Goal: Task Accomplishment & Management: Manage account settings

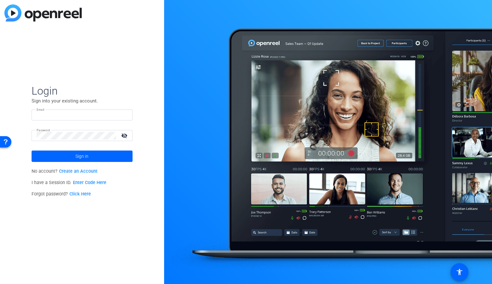
type input "[EMAIL_ADDRESS][DOMAIN_NAME]"
click at [86, 152] on span "Sign in" at bounding box center [81, 156] width 13 height 16
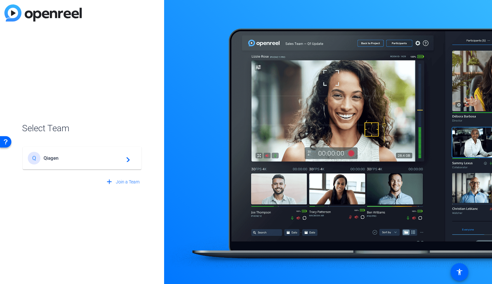
click at [75, 153] on div "Q Qiagen navigate_next" at bounding box center [82, 158] width 109 height 13
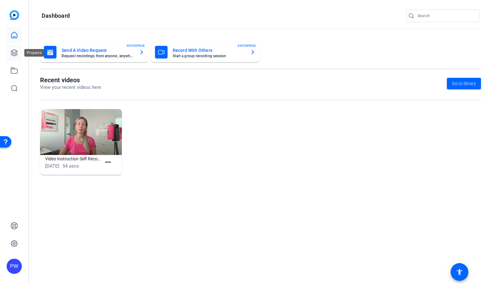
click at [12, 56] on icon at bounding box center [14, 53] width 8 height 8
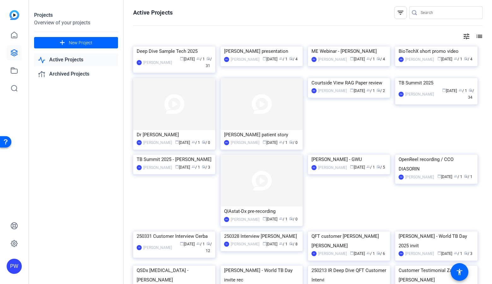
click at [437, 78] on img at bounding box center [436, 78] width 82 height 0
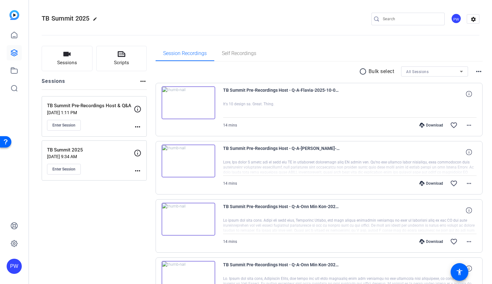
click at [138, 128] on mat-icon "more_horiz" at bounding box center [138, 127] width 8 height 8
click at [117, 214] on div at bounding box center [246, 142] width 492 height 284
click at [87, 152] on p "TB Summit 2025" at bounding box center [90, 149] width 87 height 7
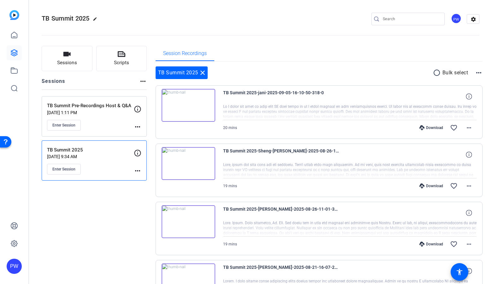
click at [104, 117] on div "TB Summit Pre-Recordings Host & Q&A [DATE] 1:11 PM Enter Session" at bounding box center [90, 116] width 87 height 28
click at [139, 127] on mat-icon "more_horiz" at bounding box center [138, 127] width 8 height 8
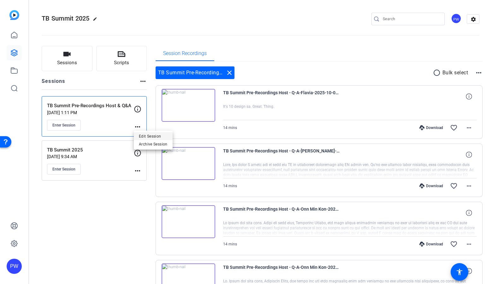
click at [145, 135] on span "Edit Session" at bounding box center [153, 136] width 29 height 8
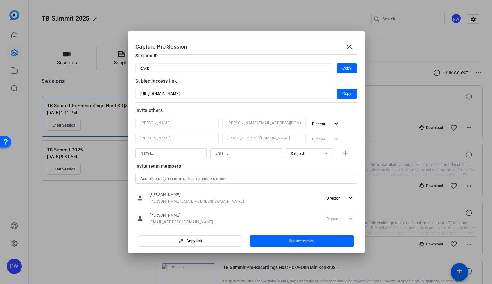
scroll to position [44, 0]
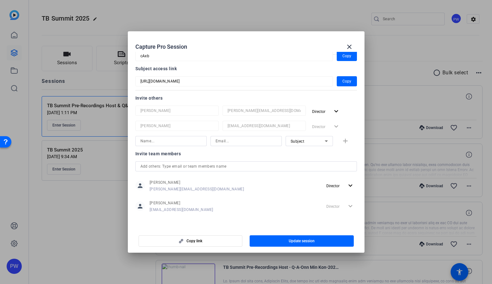
click at [343, 141] on div "Subject add" at bounding box center [246, 141] width 222 height 10
click at [172, 165] on input "text" at bounding box center [247, 166] width 212 height 8
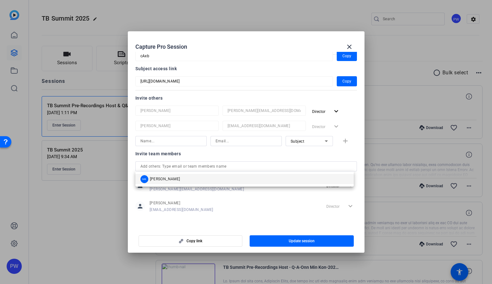
click at [216, 154] on div "Invite team members" at bounding box center [246, 154] width 222 height 8
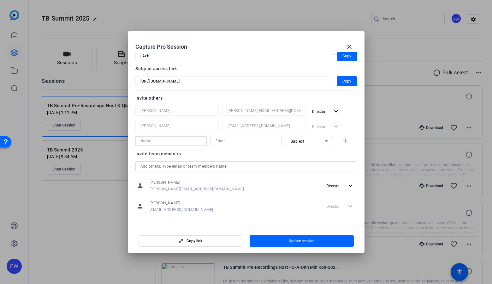
click at [178, 139] on input at bounding box center [171, 141] width 61 height 8
click at [333, 143] on div "Subject add" at bounding box center [246, 141] width 222 height 10
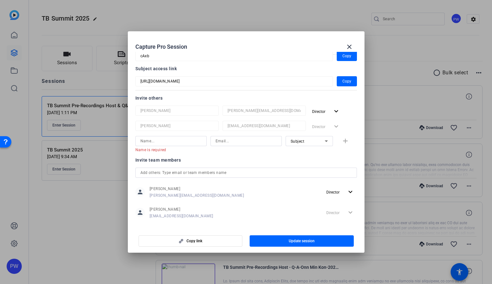
click at [325, 141] on icon at bounding box center [326, 141] width 3 height 2
click at [311, 153] on mat-option "Collaborator" at bounding box center [306, 153] width 47 height 10
click at [186, 142] on input at bounding box center [171, 141] width 61 height 8
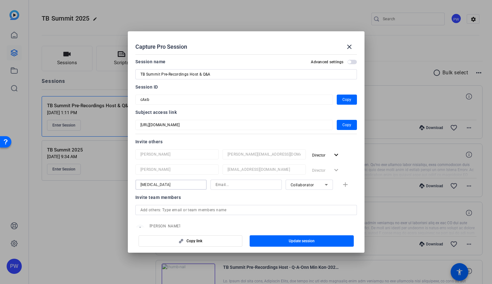
scroll to position [0, 0]
type input "[MEDICAL_DATA]"
drag, startPoint x: 218, startPoint y: 74, endPoint x: 191, endPoint y: 75, distance: 27.2
click at [191, 75] on input "TB Summit Pre-Recordings Host & Q&A" at bounding box center [247, 75] width 212 height 8
type input "TB Summit Pre-Recordings"
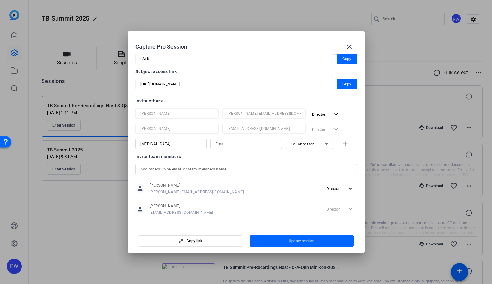
scroll to position [44, 0]
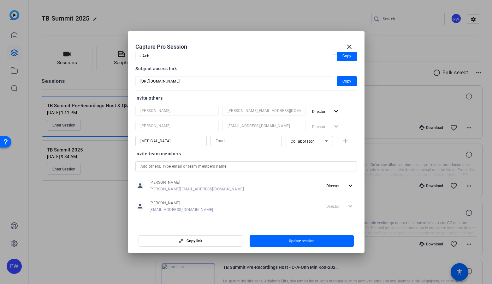
click at [167, 140] on input "[MEDICAL_DATA]" at bounding box center [171, 141] width 61 height 8
type input "[PERSON_NAME]"
click at [310, 141] on span "Collaborator" at bounding box center [302, 141] width 23 height 4
click at [303, 152] on span "Collaborator" at bounding box center [299, 154] width 23 height 8
click at [343, 82] on span "Copy" at bounding box center [347, 81] width 9 height 8
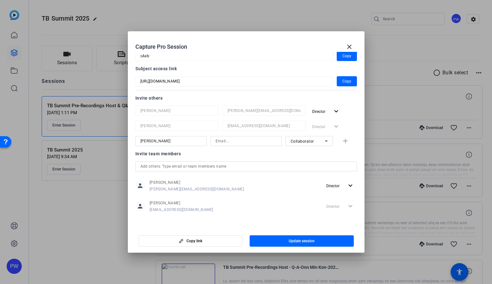
drag, startPoint x: 342, startPoint y: 54, endPoint x: 249, endPoint y: 44, distance: 93.7
click at [343, 54] on span "Copy" at bounding box center [347, 56] width 9 height 8
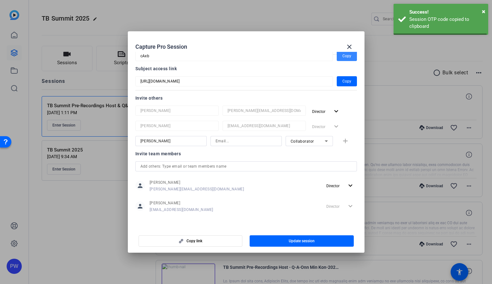
scroll to position [43, 0]
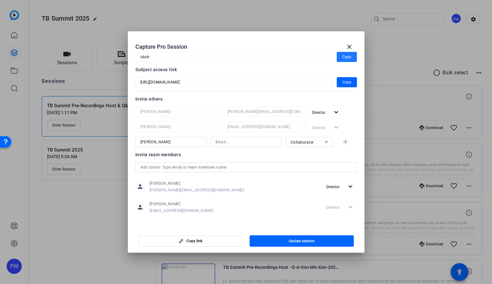
click at [257, 145] on input at bounding box center [246, 142] width 61 height 8
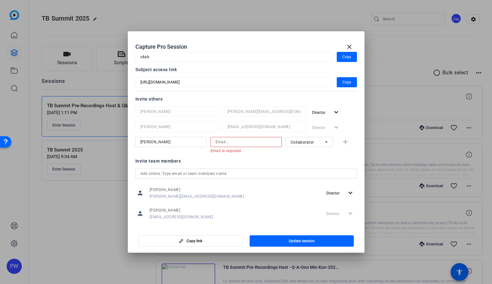
click at [244, 142] on input at bounding box center [246, 142] width 61 height 8
paste input "[EMAIL_ADDRESS][DOMAIN_NAME]"
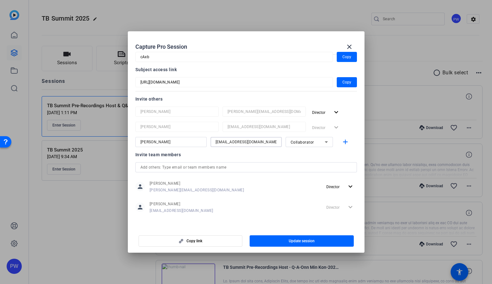
type input "[EMAIL_ADDRESS][DOMAIN_NAME]"
click at [239, 153] on div at bounding box center [246, 150] width 71 height 7
click at [347, 143] on span "button" at bounding box center [347, 141] width 20 height 15
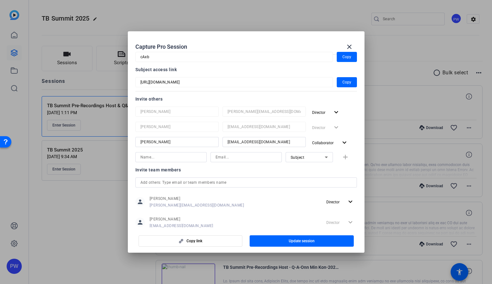
click at [328, 157] on div "Subject" at bounding box center [309, 157] width 47 height 10
click at [315, 169] on mat-option "Collaborator" at bounding box center [306, 170] width 47 height 10
drag, startPoint x: 121, startPoint y: 138, endPoint x: 92, endPoint y: 138, distance: 28.4
click at [92, 138] on div "Capture Pro Session close Session name Advanced settings TB Summit Pre-Recordin…" at bounding box center [246, 142] width 492 height 284
click at [150, 159] on input at bounding box center [171, 157] width 61 height 8
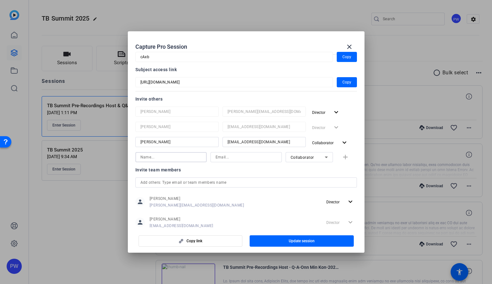
paste input "[PERSON_NAME]"
type input "[PERSON_NAME]"
click at [234, 156] on input at bounding box center [246, 157] width 61 height 8
paste input "[EMAIL_ADDRESS][DOMAIN_NAME]"
type input "[EMAIL_ADDRESS][DOMAIN_NAME]"
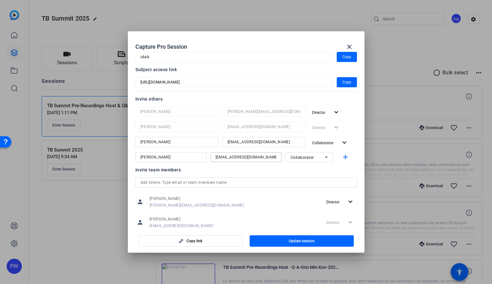
click at [217, 170] on div "Invite team members" at bounding box center [246, 170] width 222 height 8
click at [274, 239] on span "button" at bounding box center [302, 240] width 104 height 15
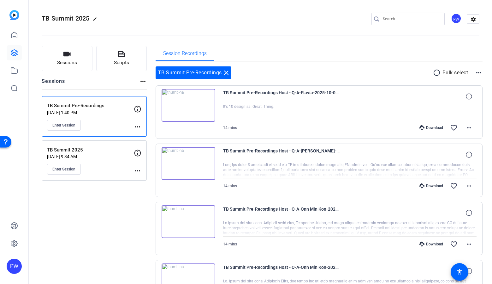
click at [140, 125] on mat-icon "more_horiz" at bounding box center [138, 127] width 8 height 8
click at [143, 137] on span "Edit Session" at bounding box center [153, 136] width 29 height 8
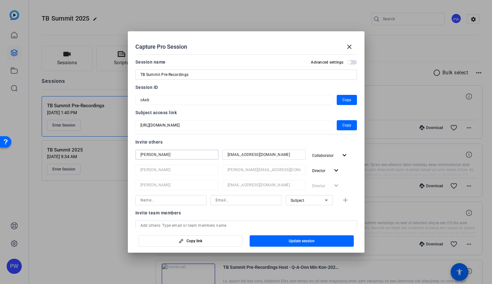
drag, startPoint x: 186, startPoint y: 155, endPoint x: 125, endPoint y: 142, distance: 62.3
click at [125, 142] on div "Capture Pro Session close Session name Advanced settings TB Summit Pre-Recordin…" at bounding box center [246, 142] width 492 height 284
click at [177, 199] on input at bounding box center [171, 200] width 61 height 8
paste input "[PERSON_NAME]"
type input "[PERSON_NAME]"
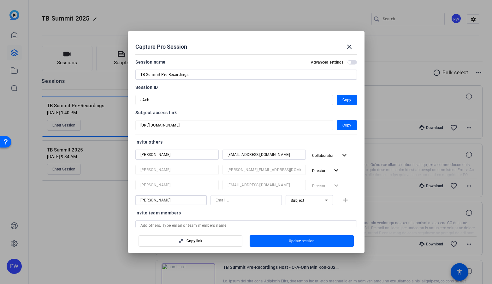
click at [212, 207] on div at bounding box center [246, 208] width 71 height 7
click at [236, 201] on input at bounding box center [246, 200] width 61 height 8
paste input "[EMAIL_ADDRESS][DOMAIN_NAME]"
type input "[EMAIL_ADDRESS][DOMAIN_NAME]"
click at [300, 201] on span "Subject" at bounding box center [298, 200] width 14 height 4
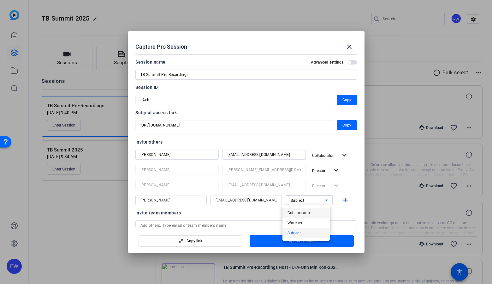
click at [314, 212] on mat-option "Collaborator" at bounding box center [306, 212] width 47 height 10
click at [312, 208] on div at bounding box center [309, 208] width 47 height 7
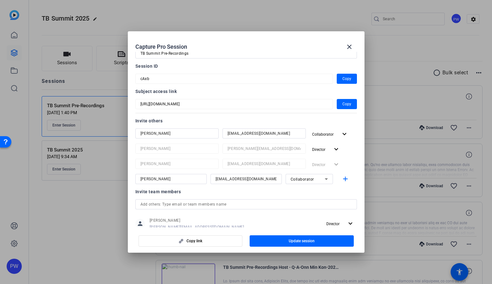
scroll to position [32, 0]
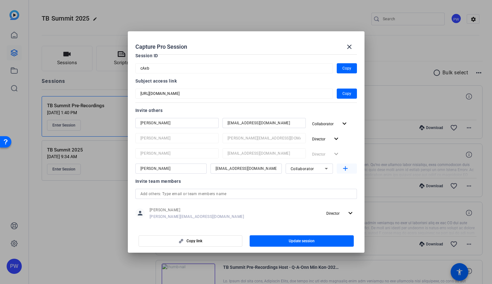
click at [342, 170] on mat-icon "add" at bounding box center [346, 169] width 8 height 8
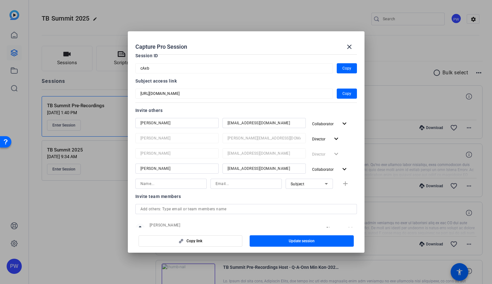
click at [297, 239] on span "Update session" at bounding box center [302, 240] width 26 height 5
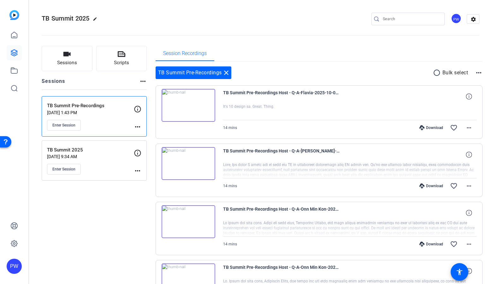
click at [138, 127] on mat-icon "more_horiz" at bounding box center [138, 127] width 8 height 8
click at [144, 137] on span "Edit Session" at bounding box center [153, 136] width 29 height 8
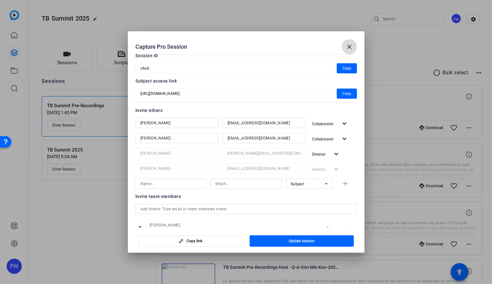
click at [351, 44] on mat-icon "close" at bounding box center [350, 47] width 8 height 8
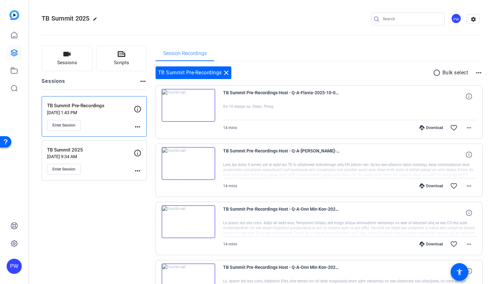
click at [140, 128] on mat-icon "more_horiz" at bounding box center [138, 127] width 8 height 8
click at [156, 138] on span "Edit Session" at bounding box center [153, 136] width 29 height 8
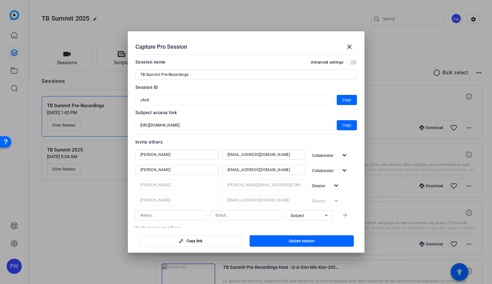
click at [180, 214] on input at bounding box center [171, 215] width 61 height 8
type input "K"
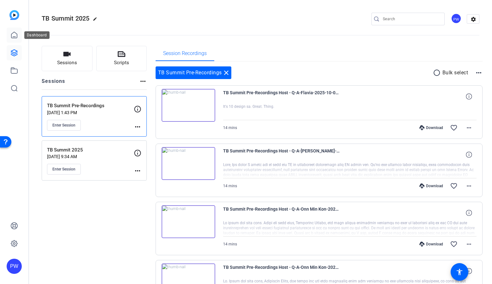
click at [16, 36] on icon at bounding box center [14, 35] width 8 height 8
